Goal: Ask a question

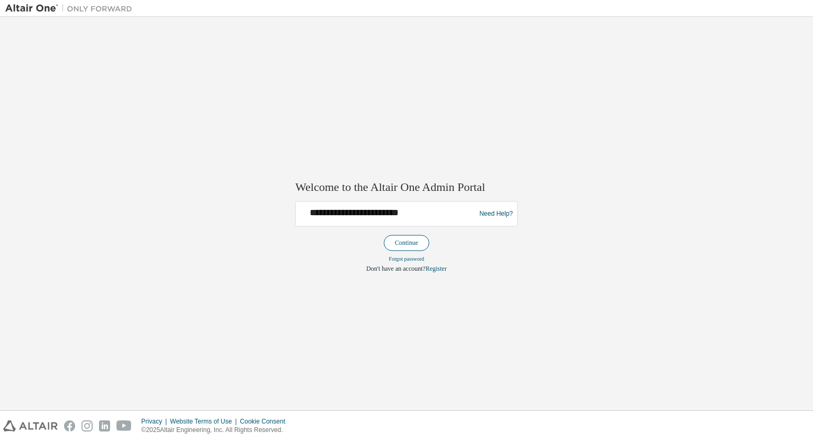
click at [403, 240] on button "Continue" at bounding box center [407, 243] width 46 height 16
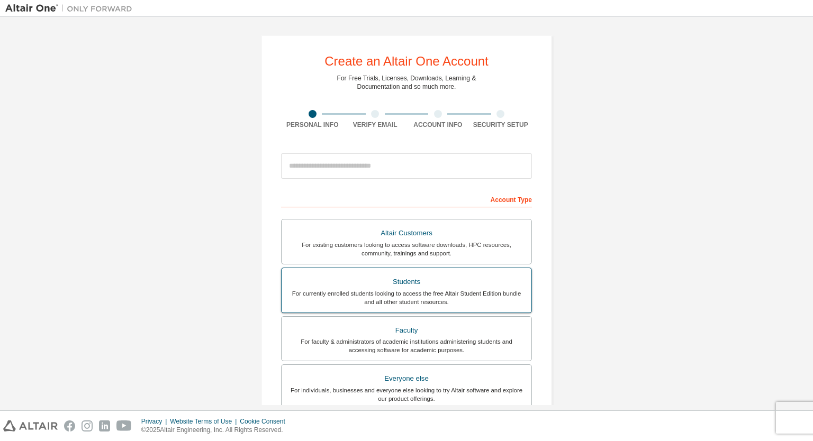
click at [426, 298] on div "For currently enrolled students looking to access the free Altair Student Editi…" at bounding box center [406, 297] width 237 height 17
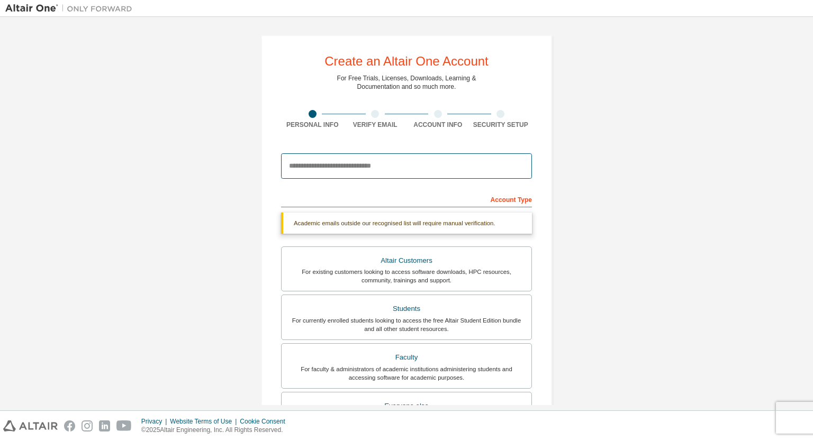
click at [409, 174] on input "email" at bounding box center [406, 165] width 251 height 25
type input "**********"
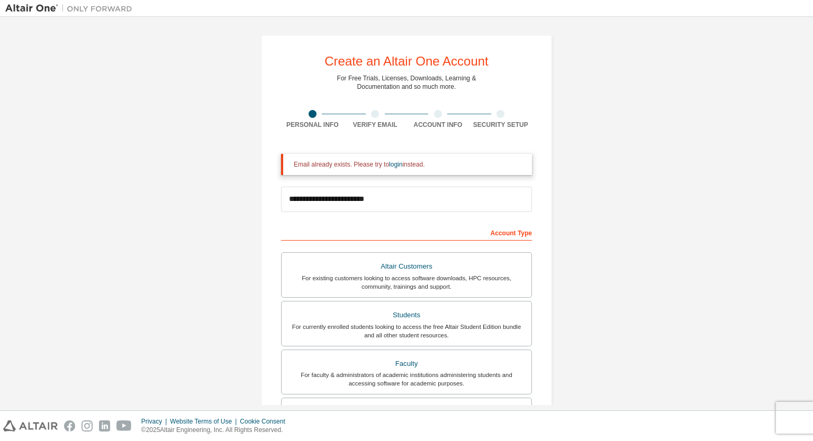
click at [335, 170] on div "Email already exists. Please try to login instead." at bounding box center [406, 164] width 251 height 21
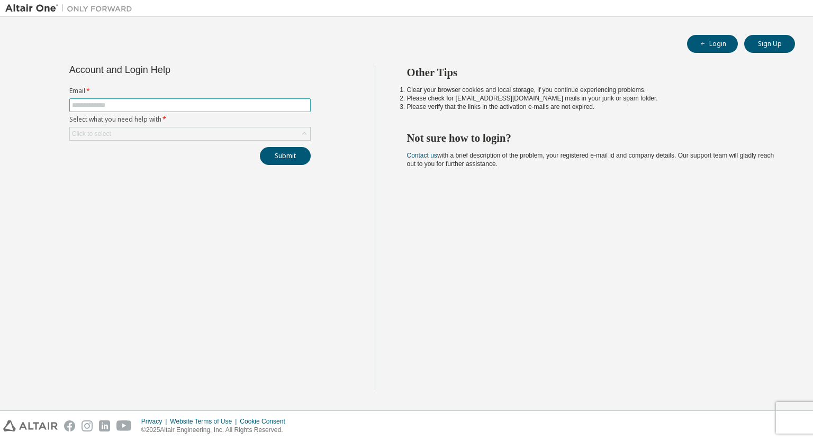
click at [125, 104] on input "text" at bounding box center [190, 105] width 236 height 8
type input "**********"
click at [142, 130] on div "Click to select" at bounding box center [190, 134] width 240 height 13
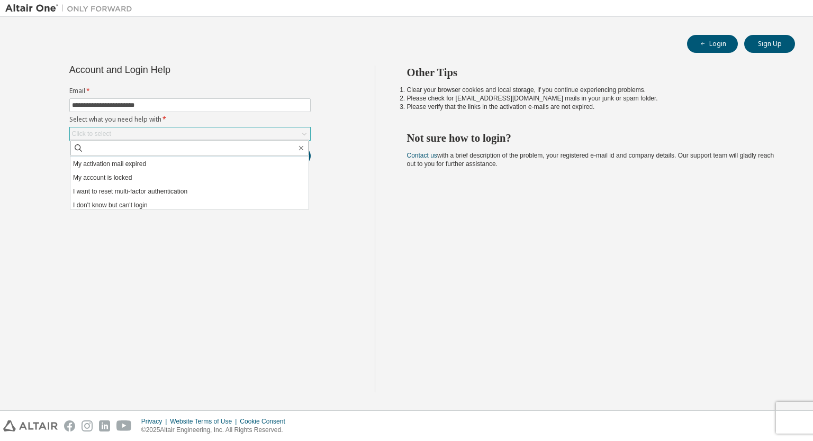
scroll to position [30, 0]
click at [151, 201] on li "I don't know but can't login" at bounding box center [189, 202] width 238 height 14
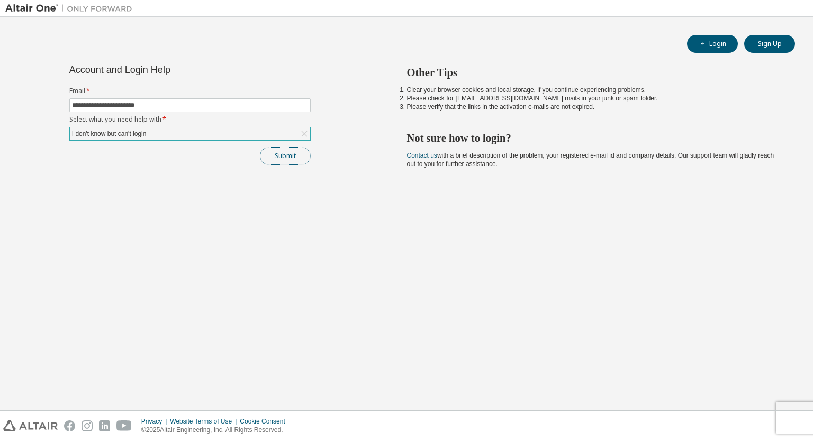
click at [275, 159] on button "Submit" at bounding box center [285, 156] width 51 height 18
